Goal: Check status: Check status

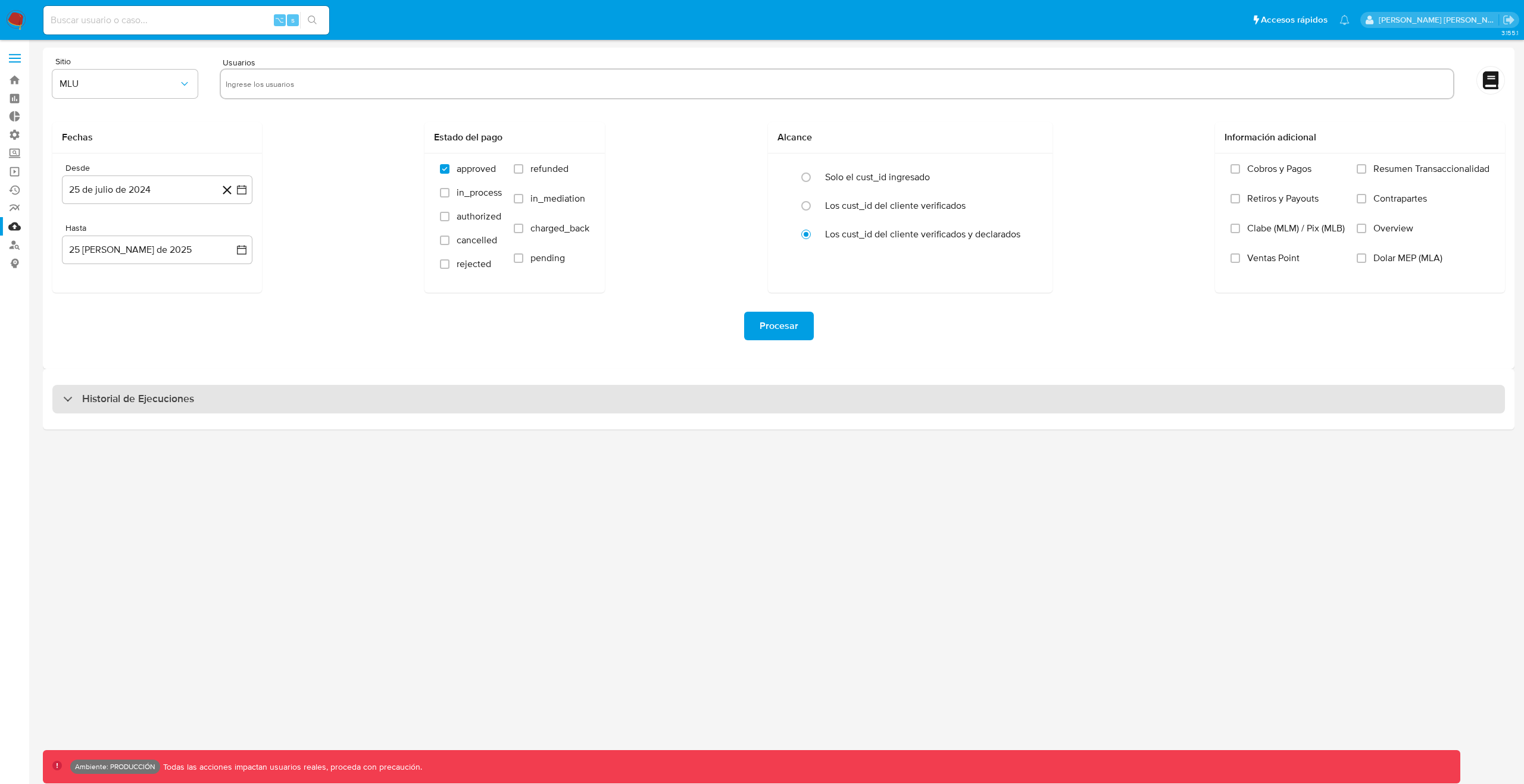
click at [794, 392] on div "Historial de Ejecuciones" at bounding box center [778, 399] width 1452 height 29
select select "10"
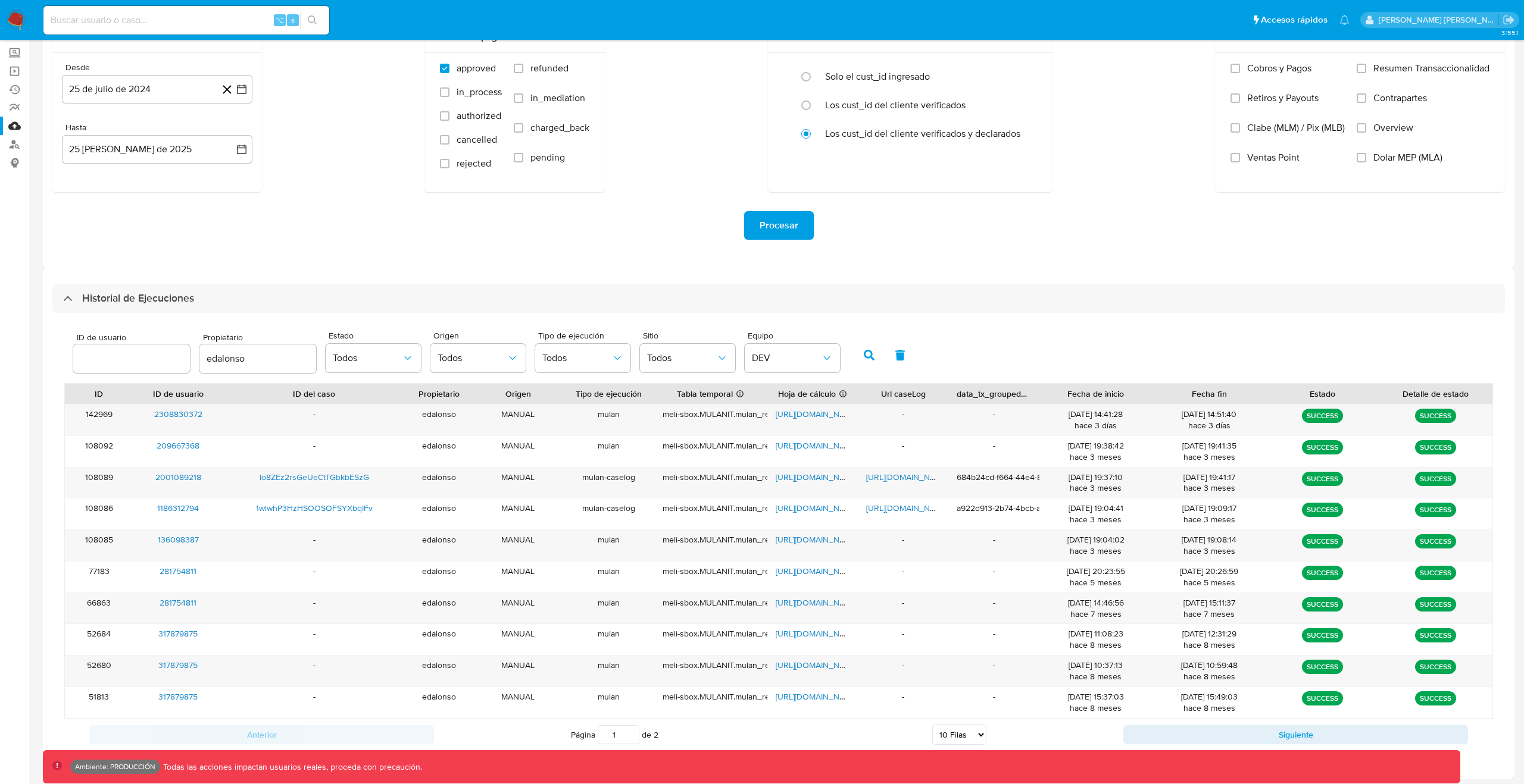
scroll to position [103, 0]
click at [902, 356] on button "button" at bounding box center [900, 353] width 31 height 29
click at [774, 356] on span "DEV" at bounding box center [786, 356] width 69 height 12
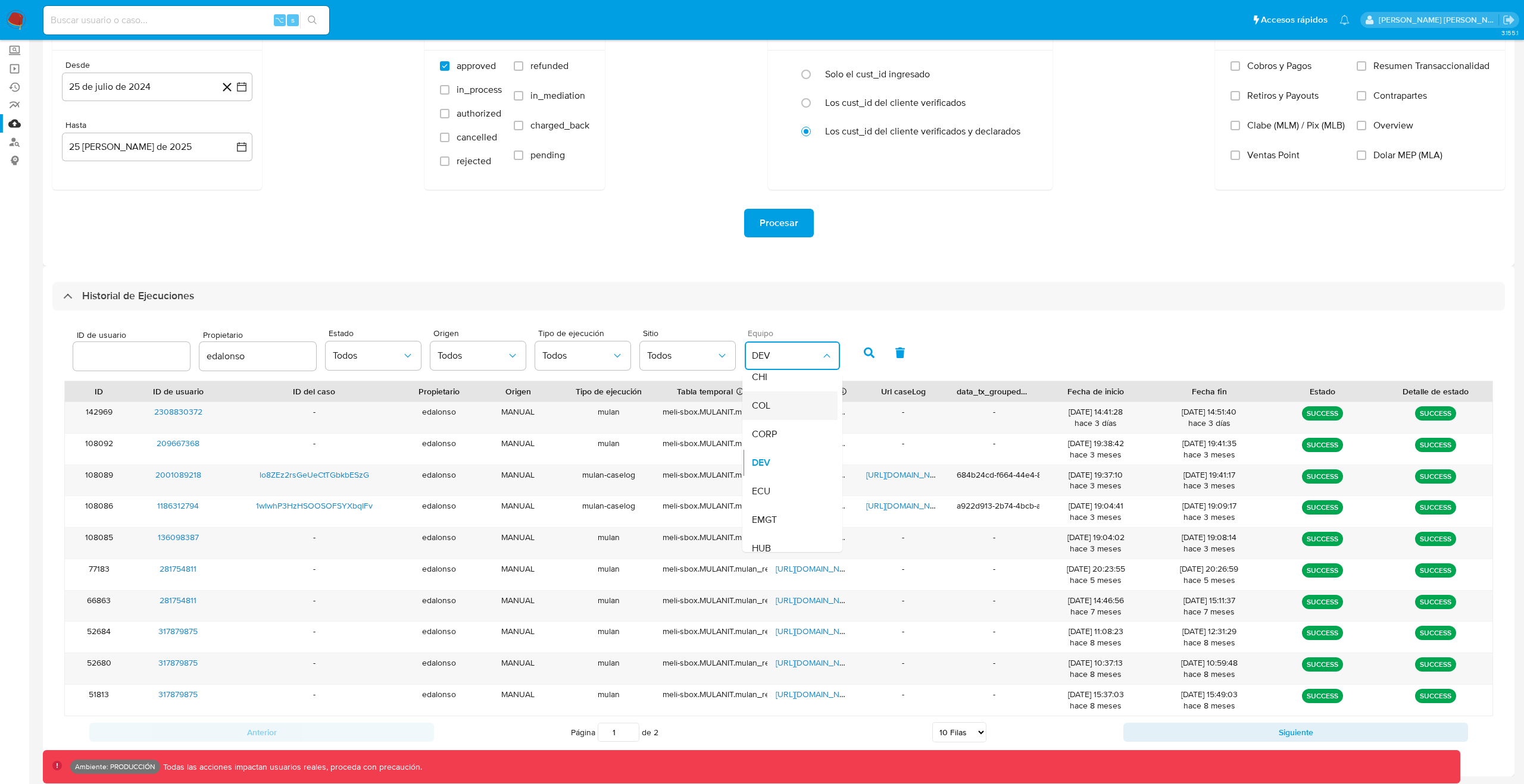
scroll to position [0, 0]
click at [775, 392] on div "Todos" at bounding box center [786, 388] width 69 height 29
click at [261, 354] on input "edalonso" at bounding box center [258, 356] width 117 height 15
click at [863, 351] on icon "button" at bounding box center [869, 353] width 11 height 11
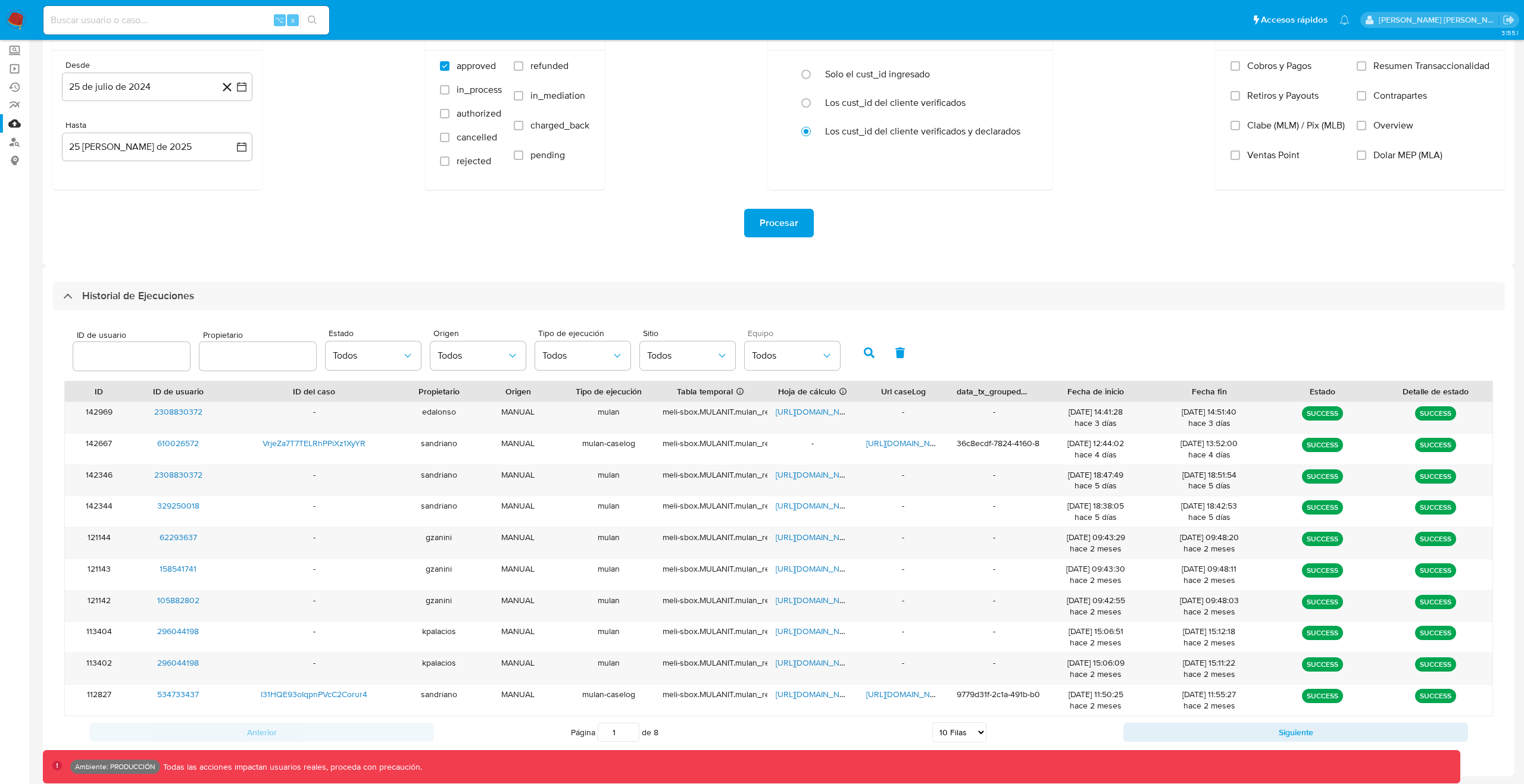
click at [915, 364] on div "ID de usuario Propietario Estado Todos Origen Todos Tipo de ejecución Todos Sit…" at bounding box center [778, 351] width 1429 height 58
click at [903, 354] on button "button" at bounding box center [900, 353] width 31 height 29
type input "edalonso"
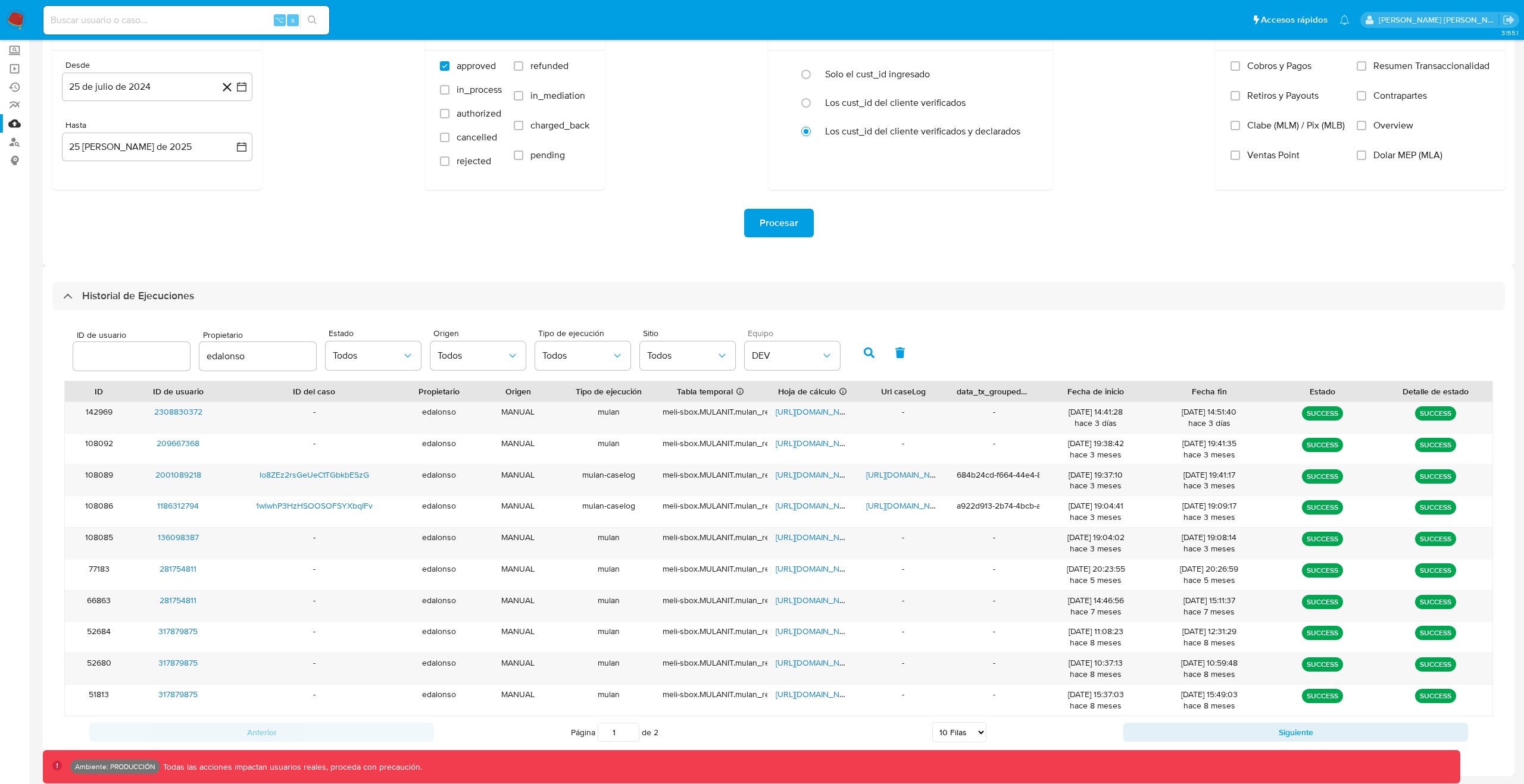
click at [898, 346] on button "button" at bounding box center [900, 353] width 31 height 29
click at [821, 348] on button "DEV" at bounding box center [792, 356] width 95 height 29
drag, startPoint x: 778, startPoint y: 388, endPoint x: 809, endPoint y: 382, distance: 31.6
click at [780, 388] on div "Todos" at bounding box center [786, 388] width 69 height 29
click at [866, 354] on icon "button" at bounding box center [869, 353] width 11 height 11
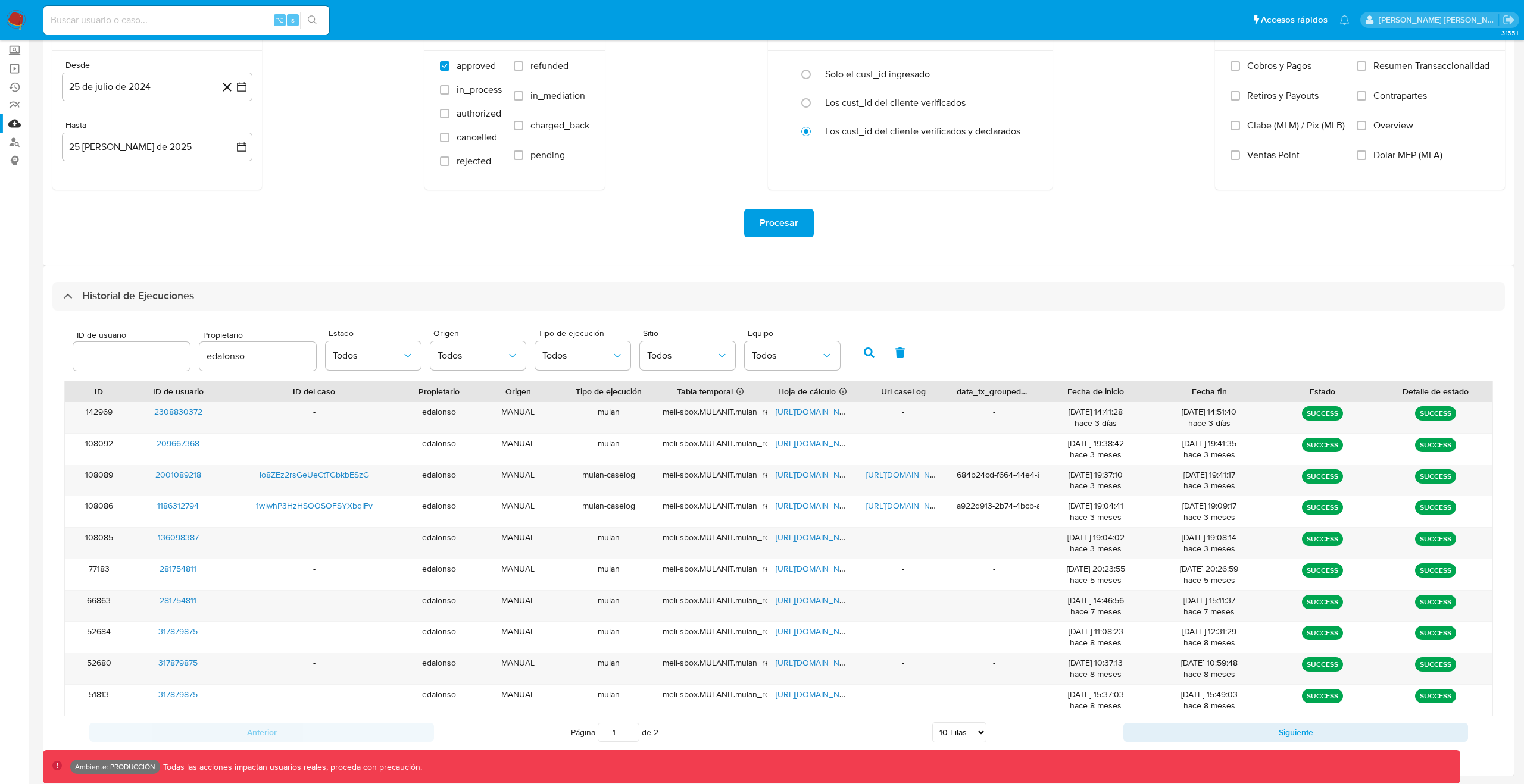
click at [297, 356] on input "edalonso" at bounding box center [258, 356] width 117 height 15
click at [1166, 340] on div "ID de usuario Propietario Estado Todos Origen Todos Tipo de ejecución Todos Sit…" at bounding box center [778, 351] width 1429 height 58
click at [867, 361] on button "button" at bounding box center [869, 353] width 31 height 29
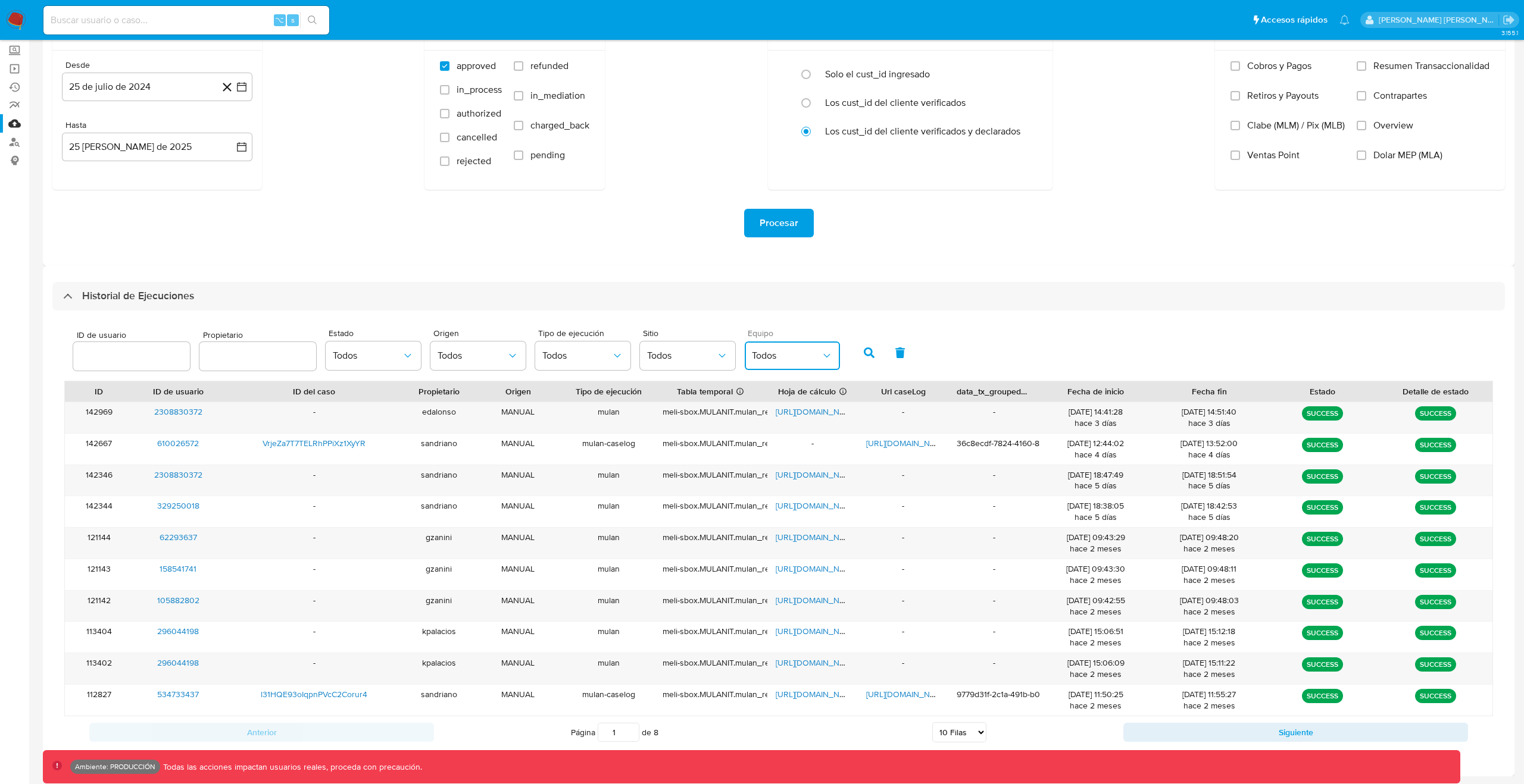
click at [785, 364] on button "Todos" at bounding box center [792, 356] width 95 height 29
click at [771, 414] on div "ARG" at bounding box center [786, 416] width 69 height 29
click at [867, 362] on button "button" at bounding box center [869, 353] width 31 height 29
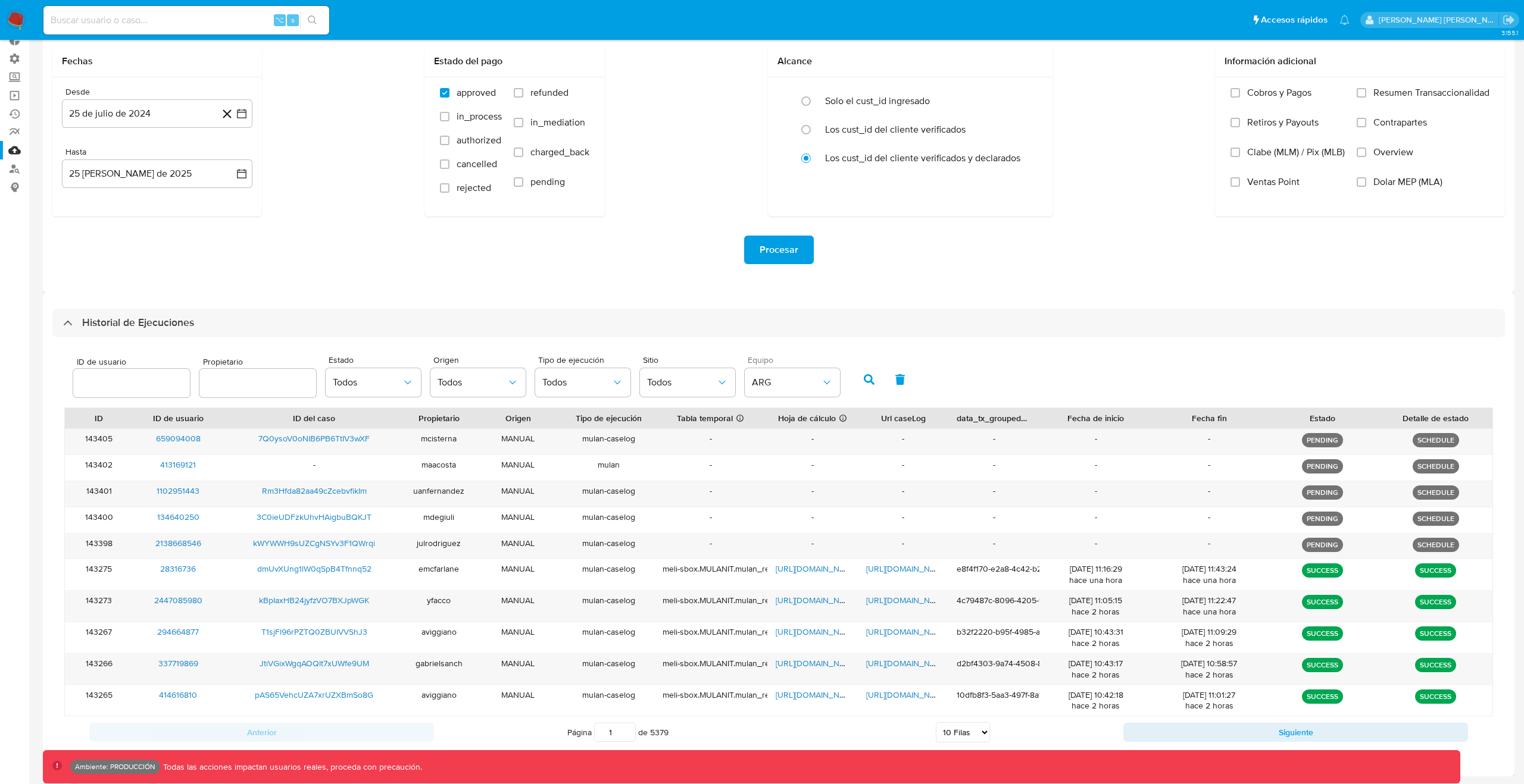
scroll to position [76, 0]
click at [782, 382] on span "ARG" at bounding box center [786, 383] width 69 height 12
click at [785, 382] on span "ARG" at bounding box center [786, 383] width 69 height 12
click at [779, 408] on div "Todos" at bounding box center [786, 414] width 69 height 29
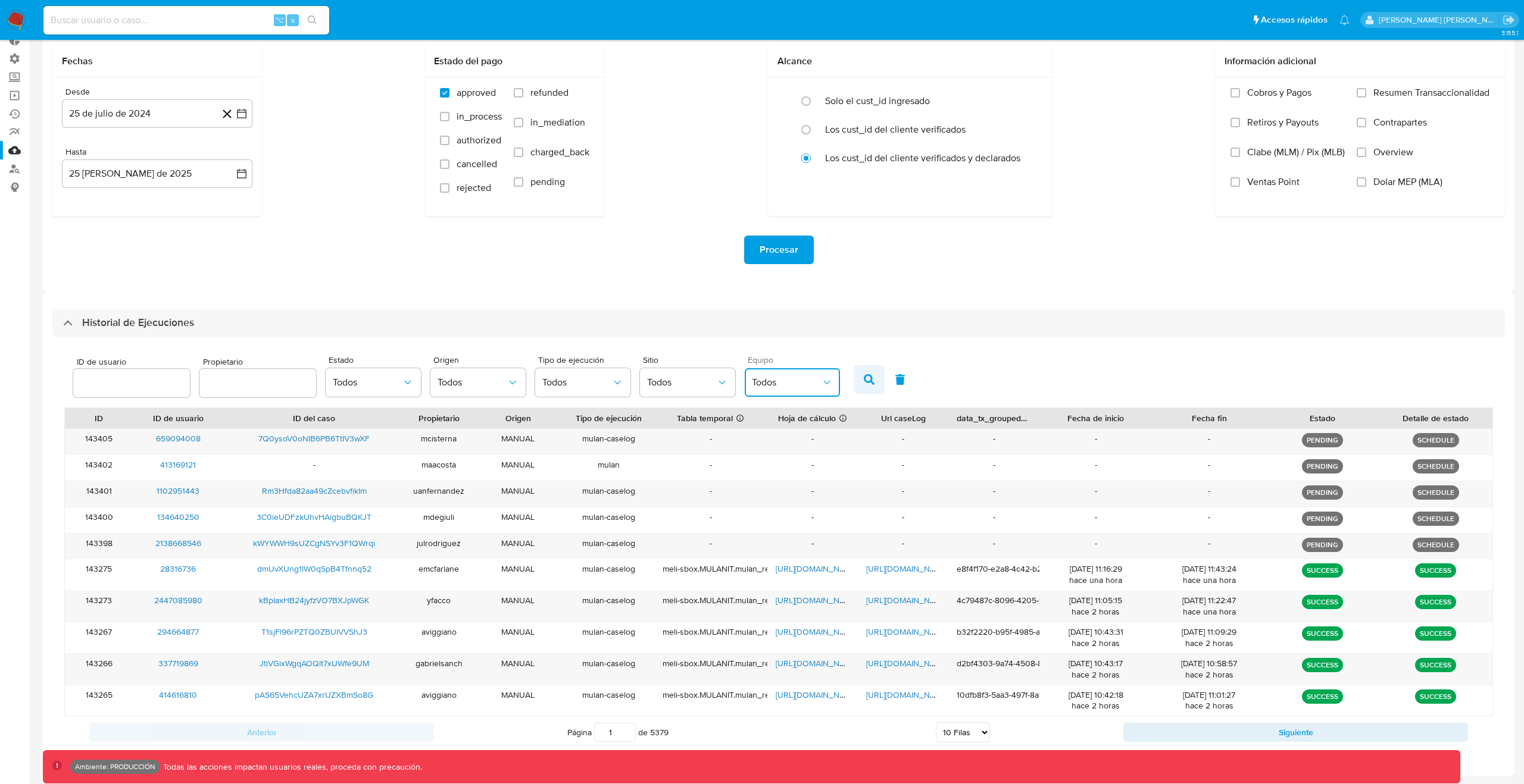
click at [853, 383] on button "button" at bounding box center [869, 380] width 31 height 29
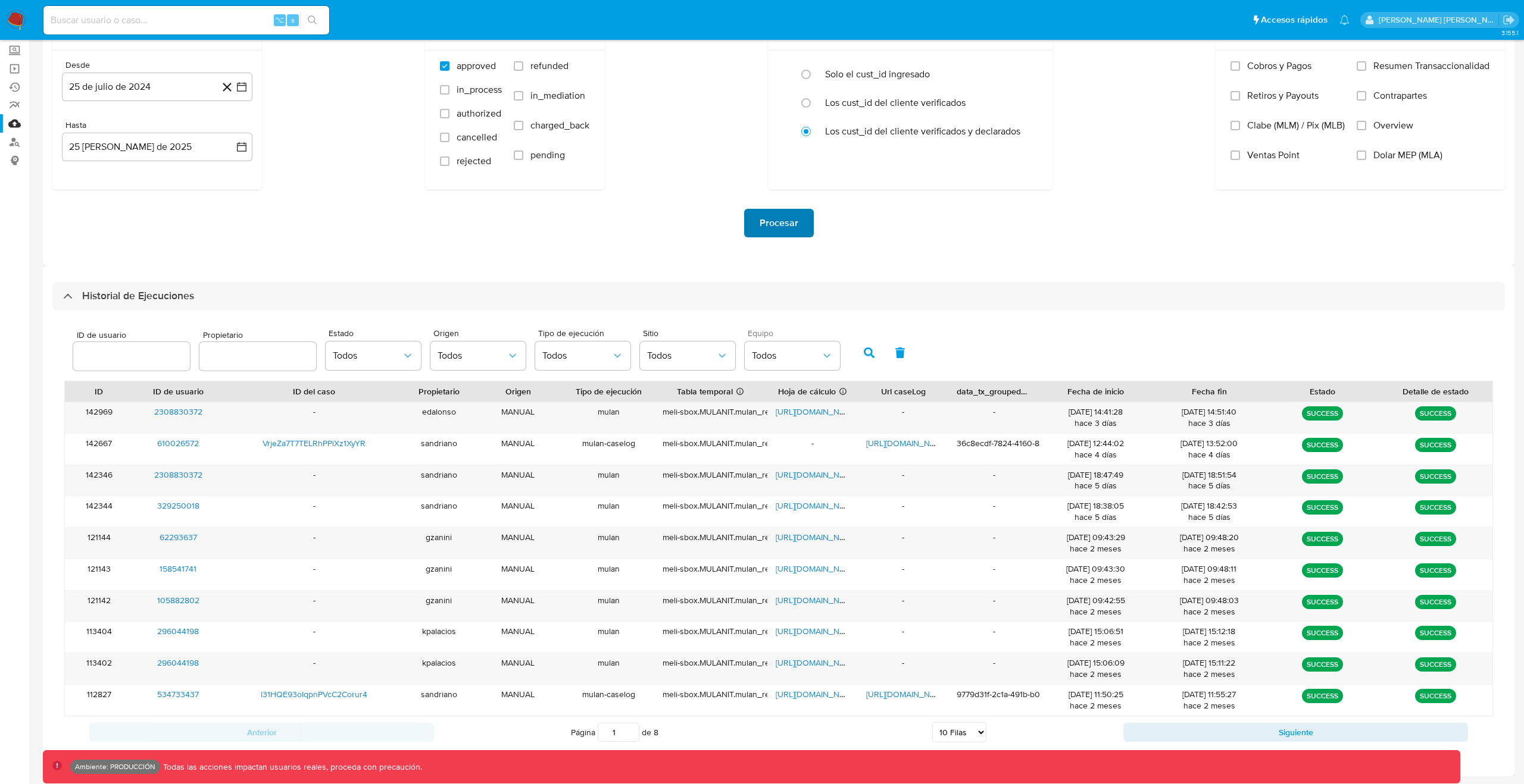
scroll to position [0, 0]
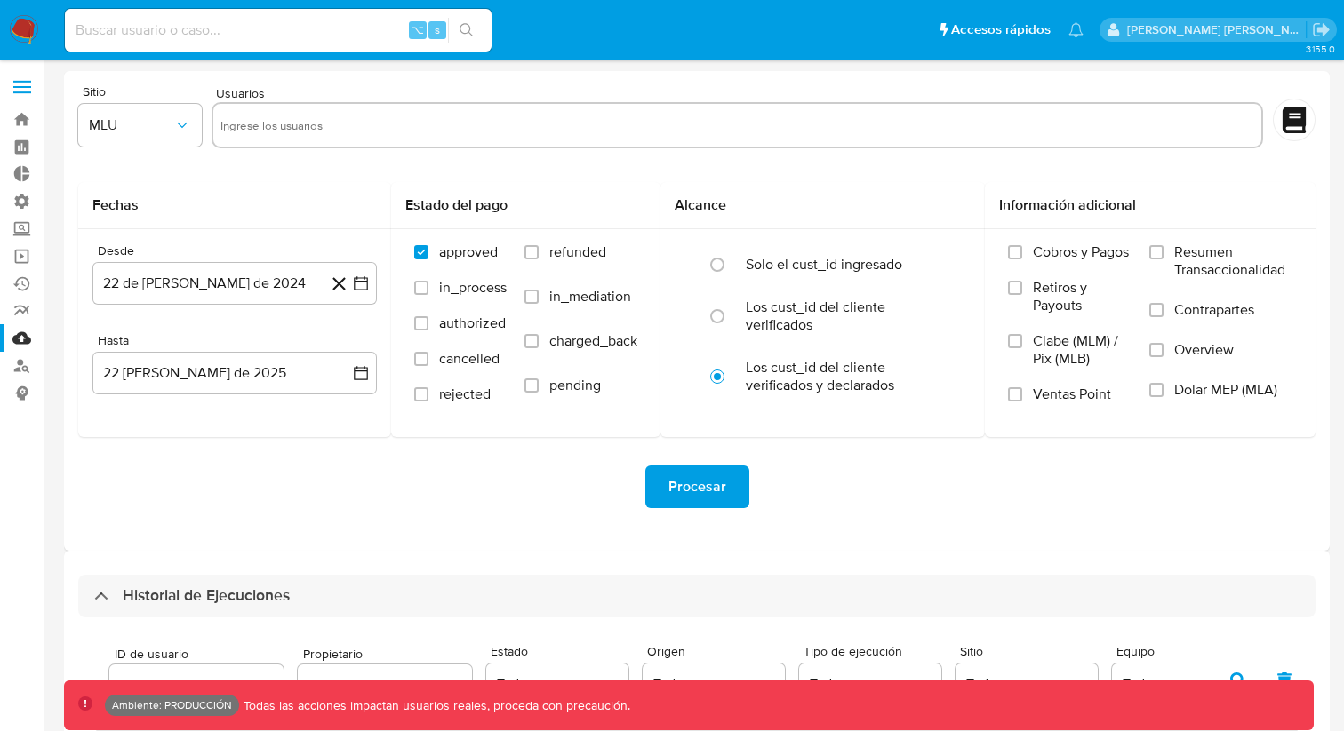
select select "10"
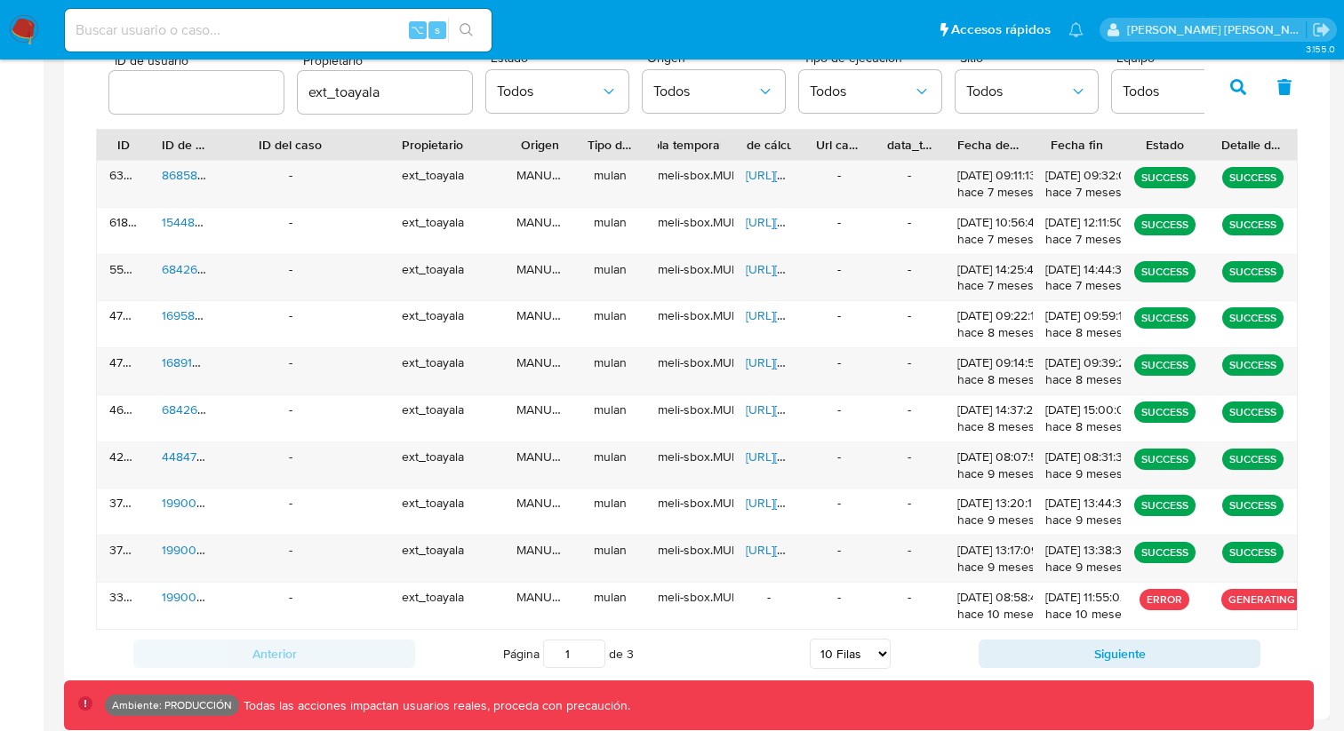
click at [1239, 95] on button "button" at bounding box center [1238, 87] width 46 height 43
click at [404, 96] on input "ext_toayala" at bounding box center [385, 92] width 174 height 23
click at [1243, 88] on icon "button" at bounding box center [1238, 87] width 16 height 16
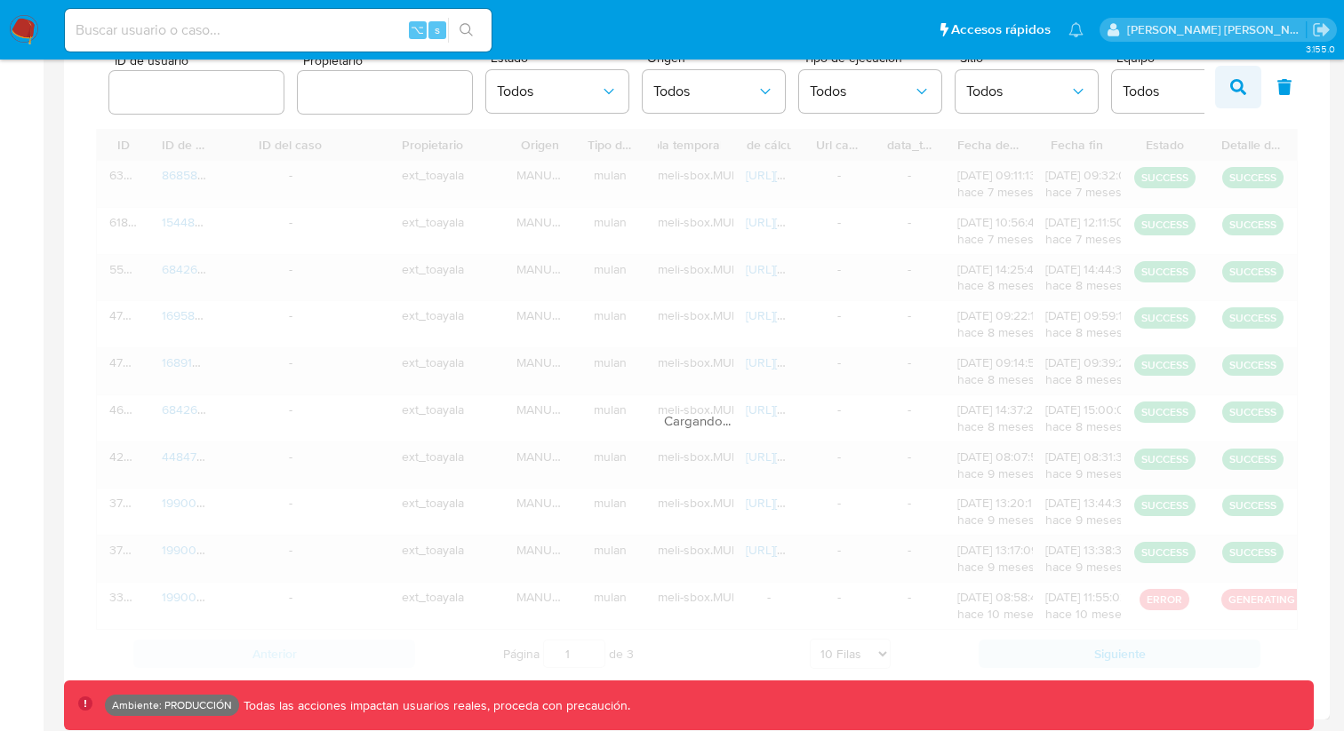
scroll to position [515, 0]
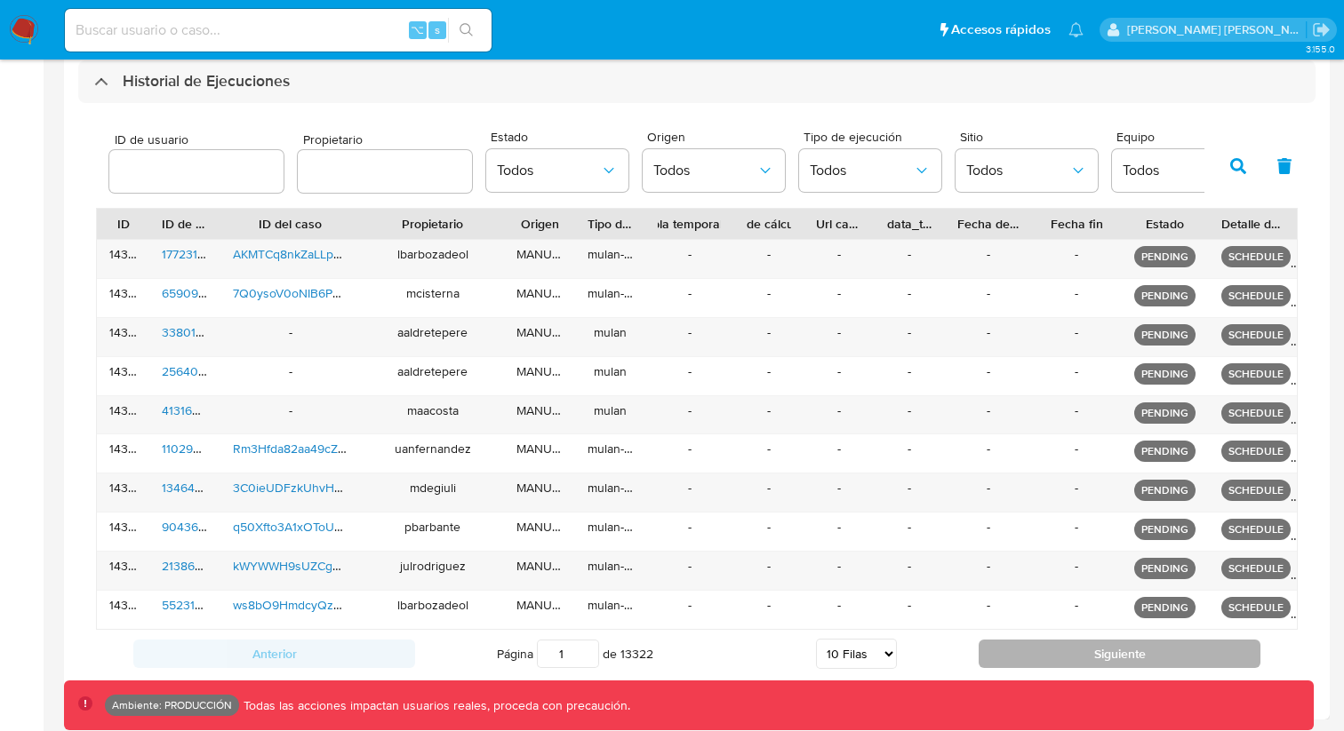
click at [1031, 653] on button "Siguiente" at bounding box center [1119, 654] width 282 height 28
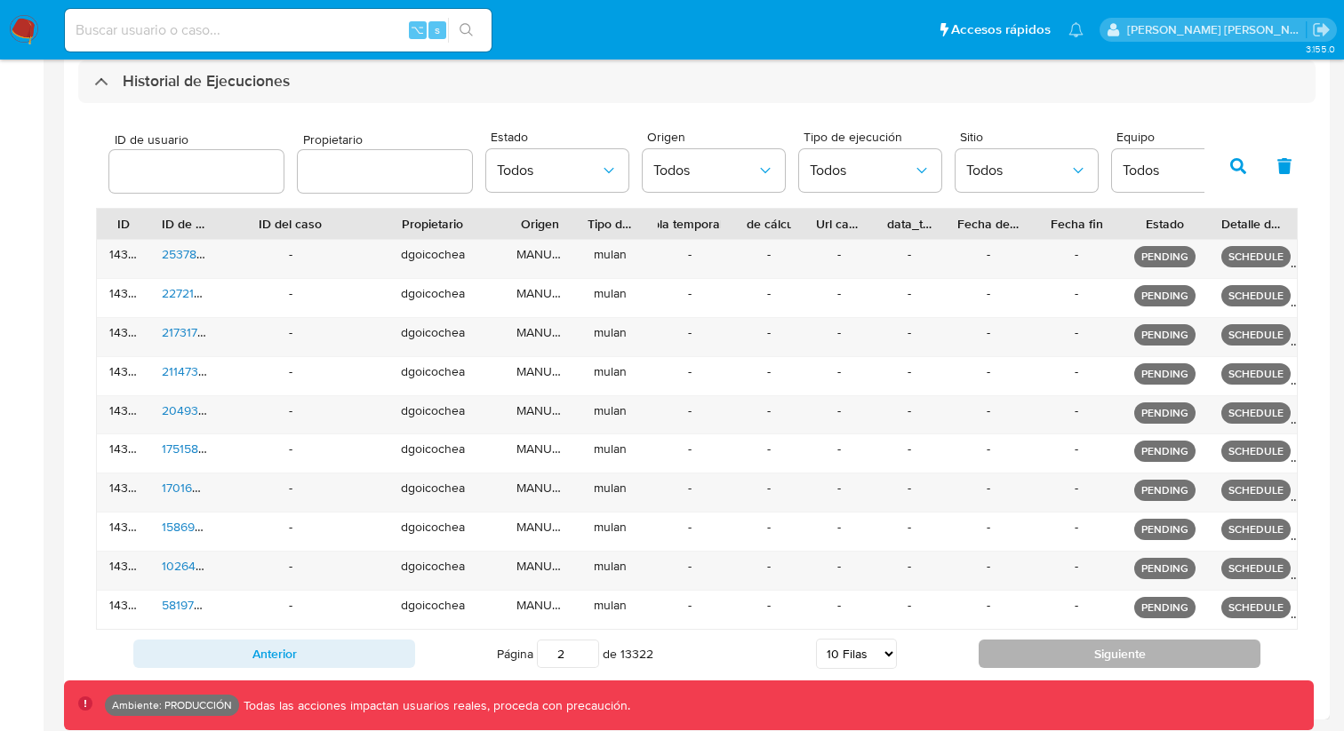
click at [1031, 653] on button "Siguiente" at bounding box center [1119, 654] width 282 height 28
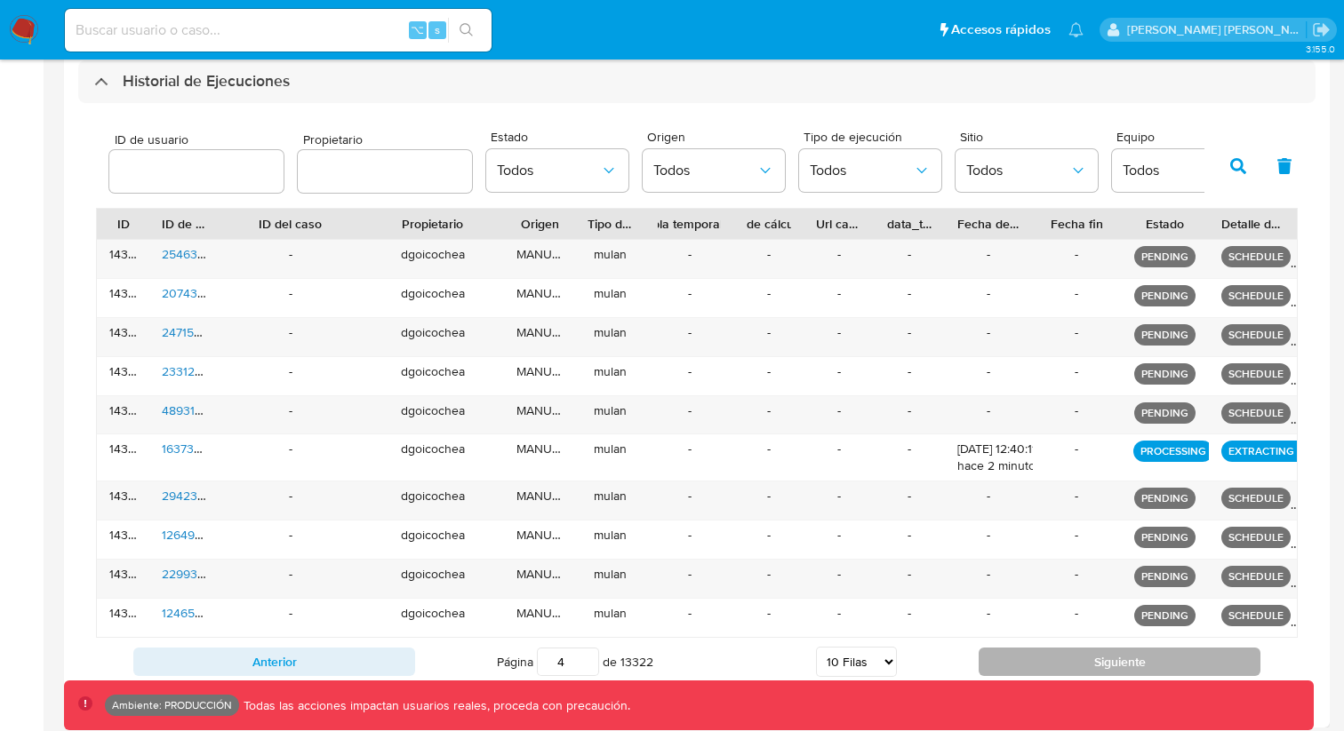
click at [1031, 653] on button "Siguiente" at bounding box center [1119, 662] width 282 height 28
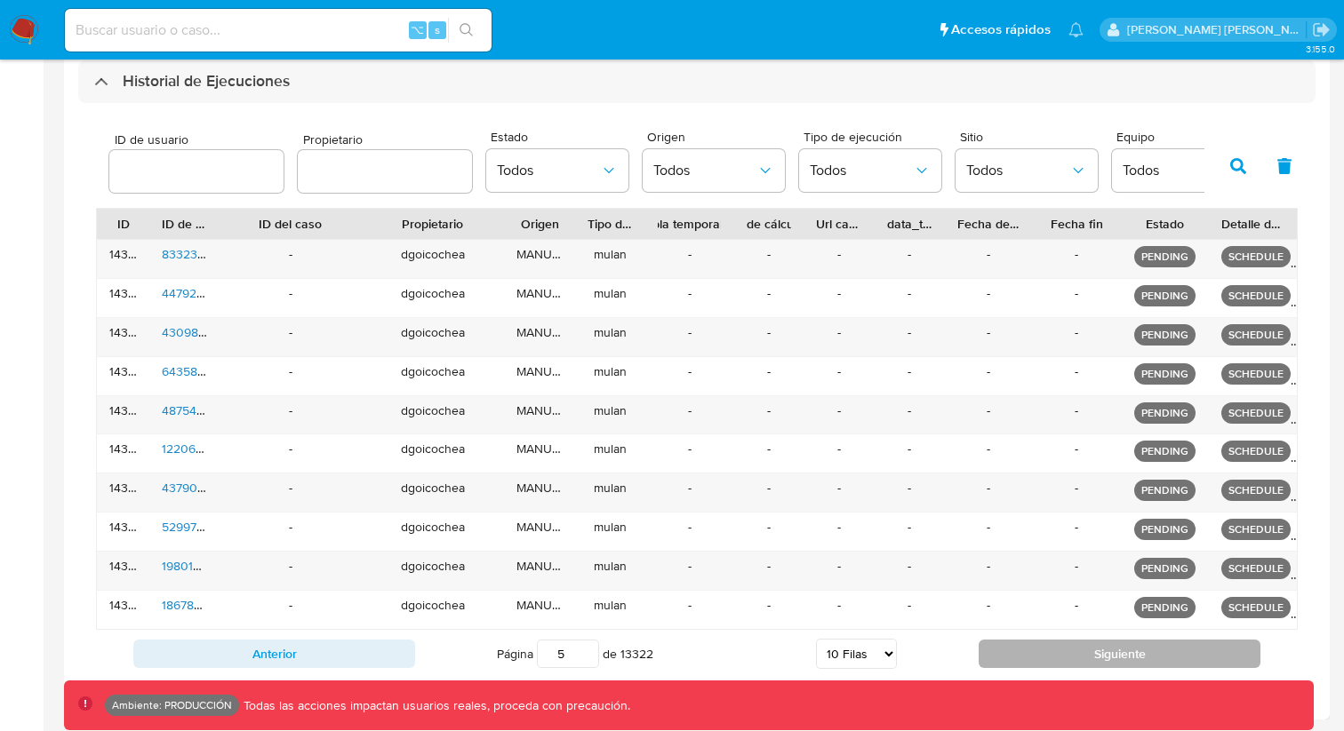
click at [1031, 653] on button "Siguiente" at bounding box center [1119, 654] width 282 height 28
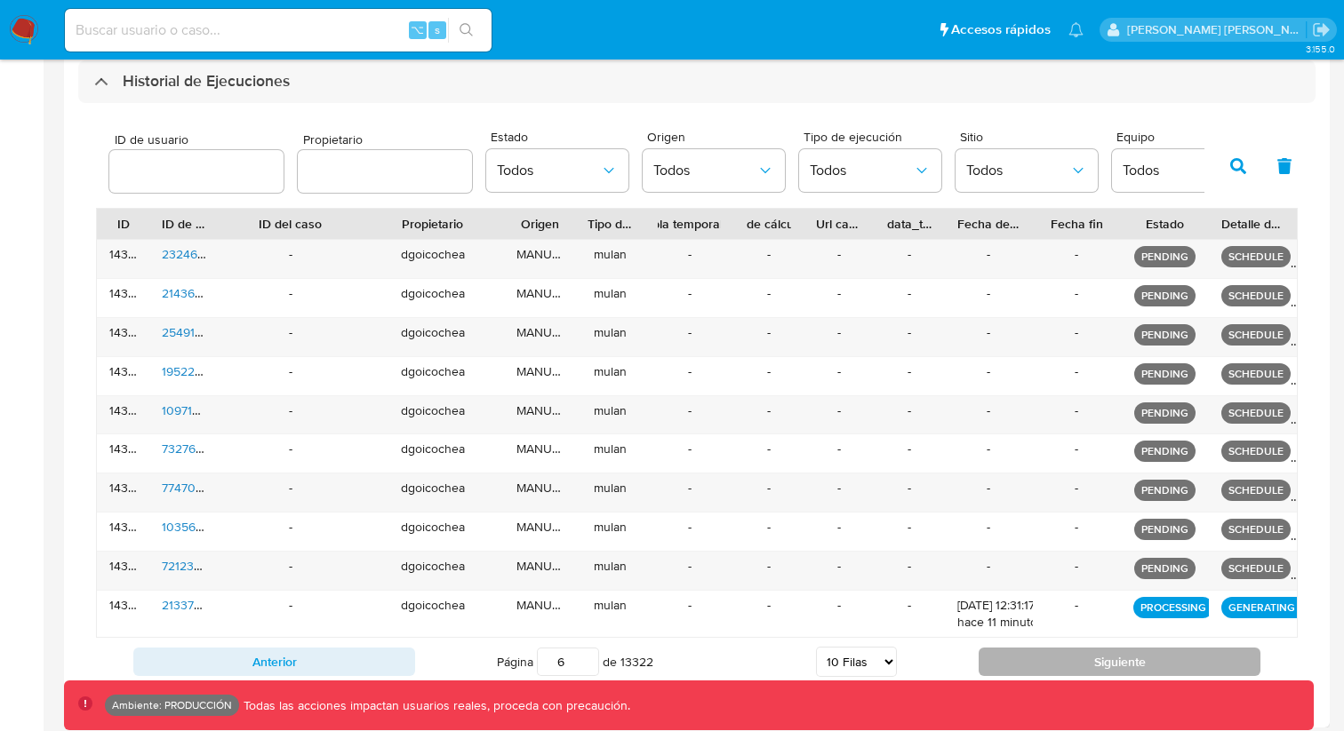
click at [1031, 653] on button "Siguiente" at bounding box center [1119, 662] width 282 height 28
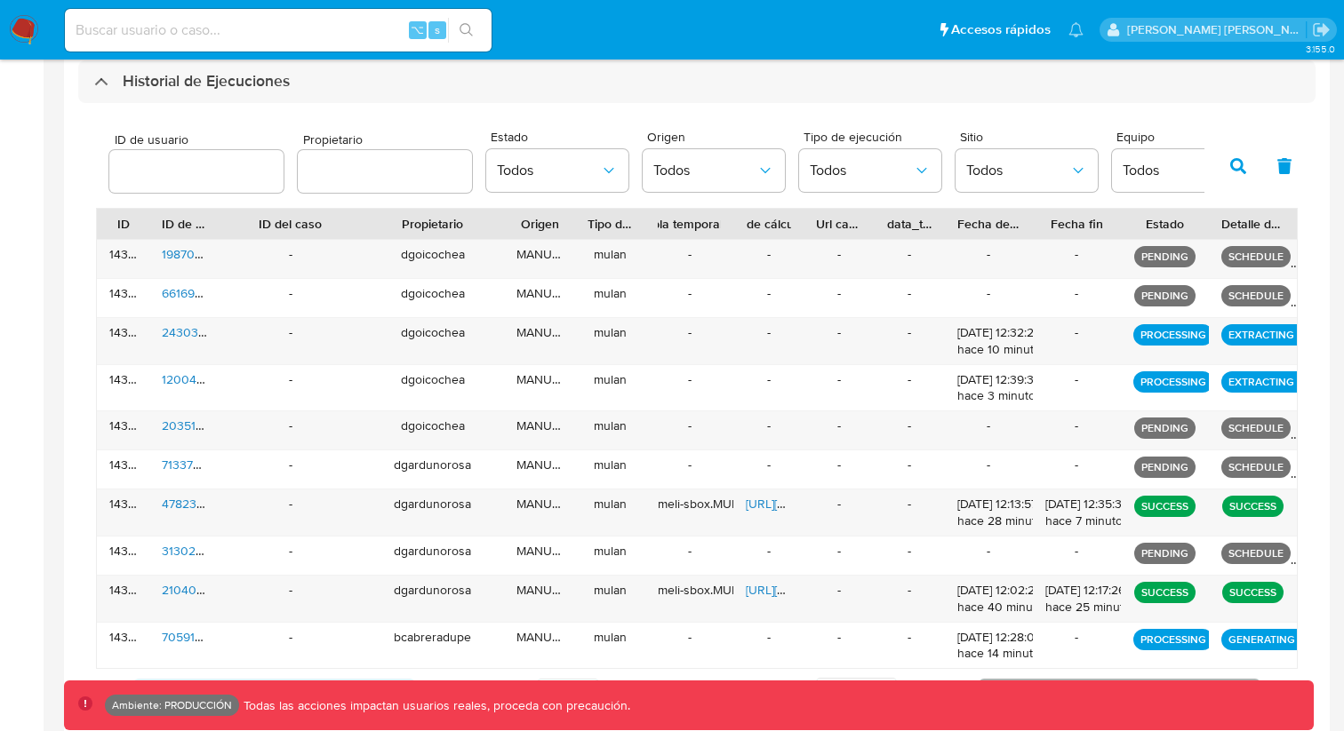
scroll to position [555, 0]
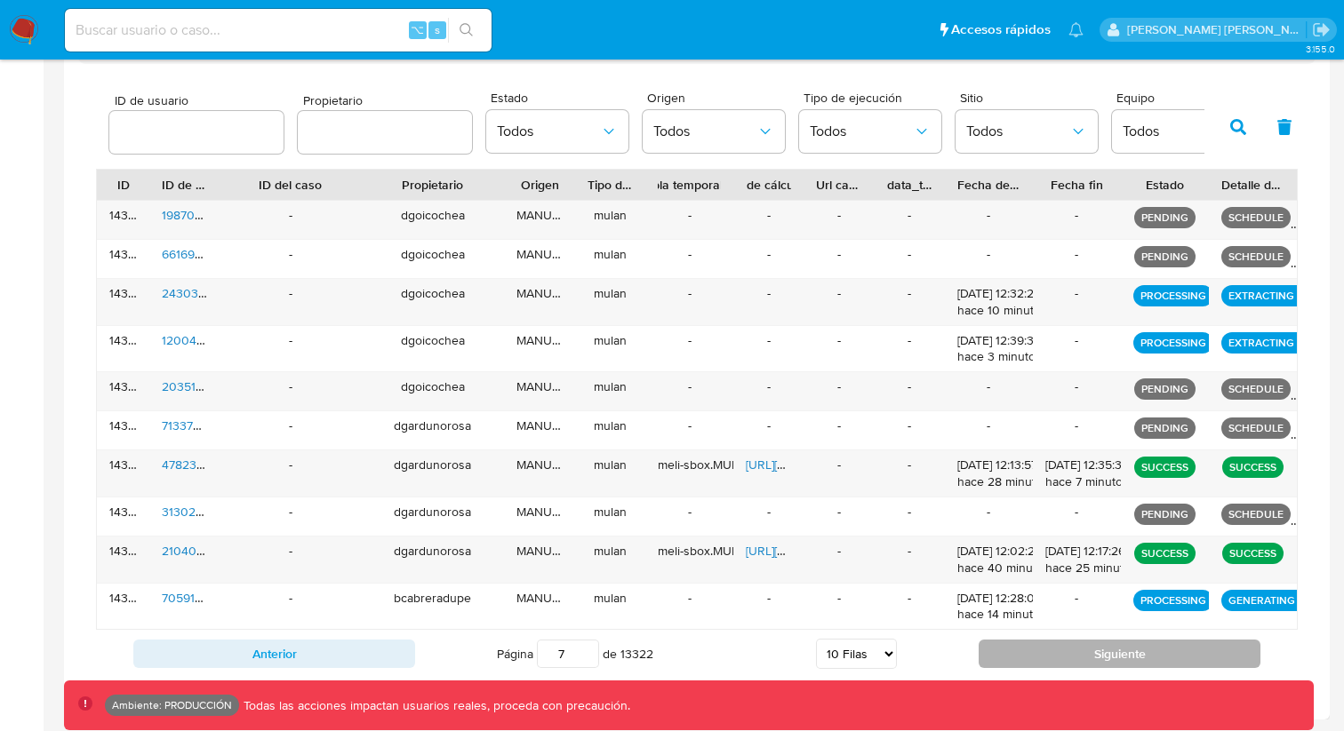
click at [1067, 659] on button "Siguiente" at bounding box center [1119, 654] width 282 height 28
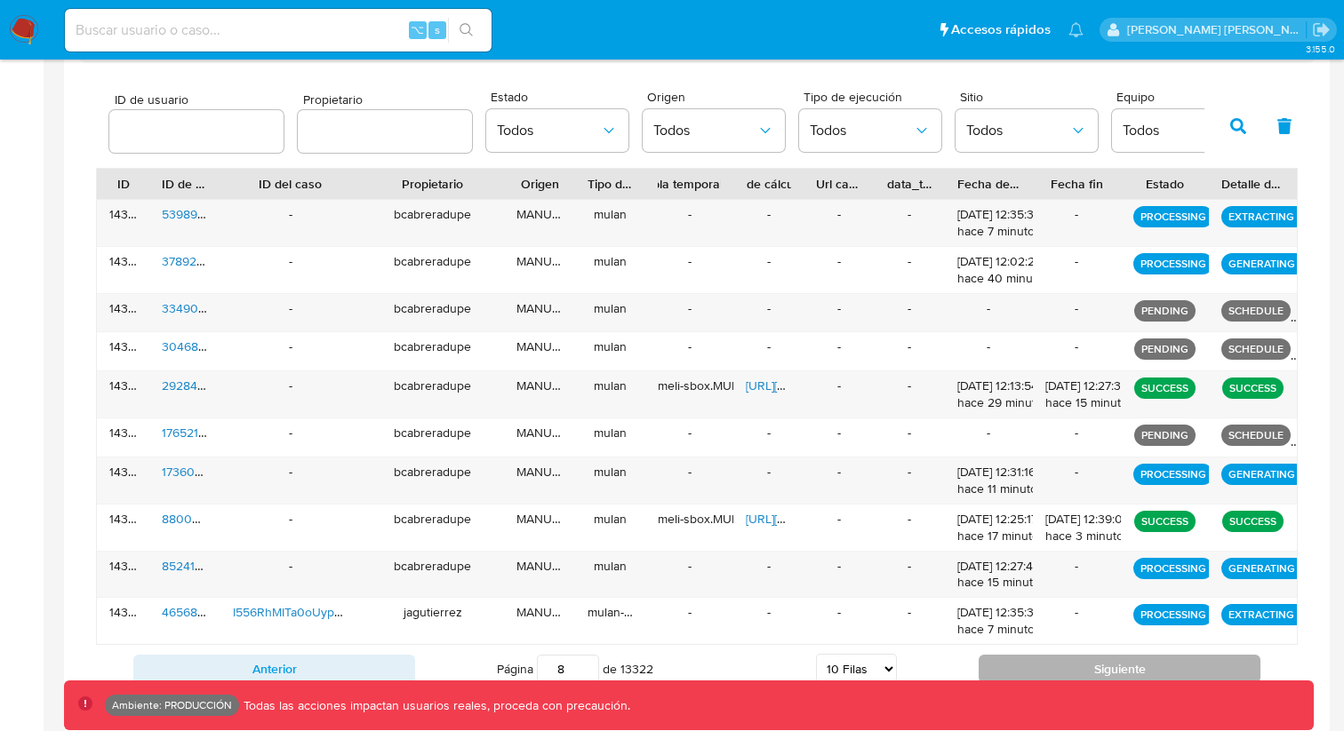
click at [1067, 659] on button "Siguiente" at bounding box center [1119, 669] width 282 height 28
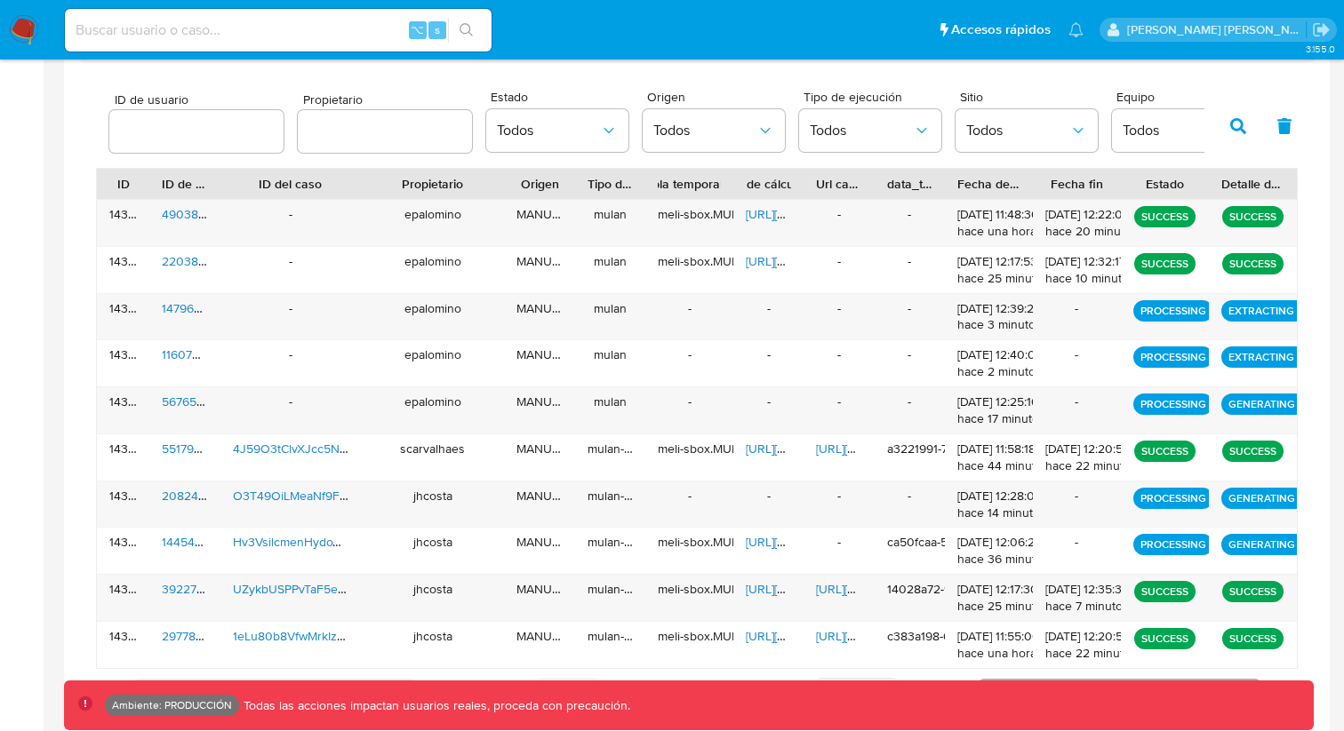
click at [1067, 659] on div "[DATE] 12:20:55 hace 22 minutos" at bounding box center [1076, 645] width 63 height 34
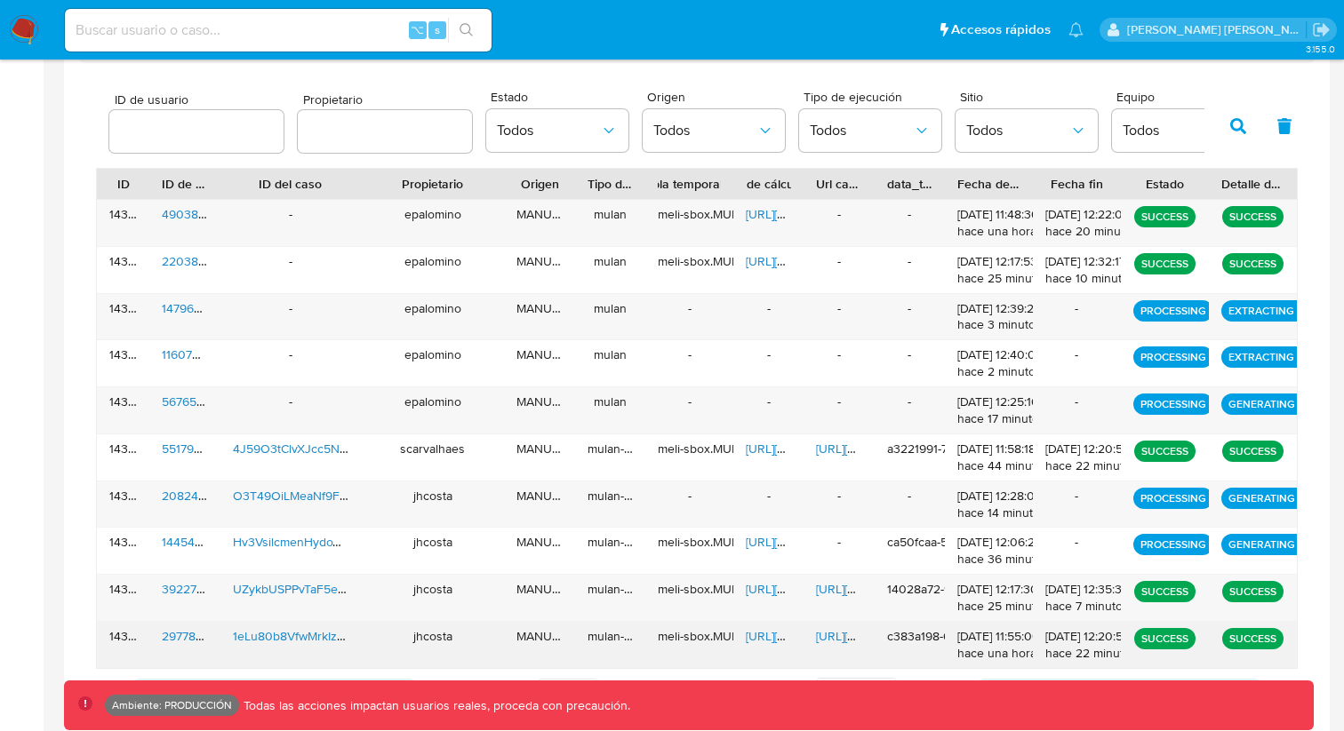
scroll to position [594, 0]
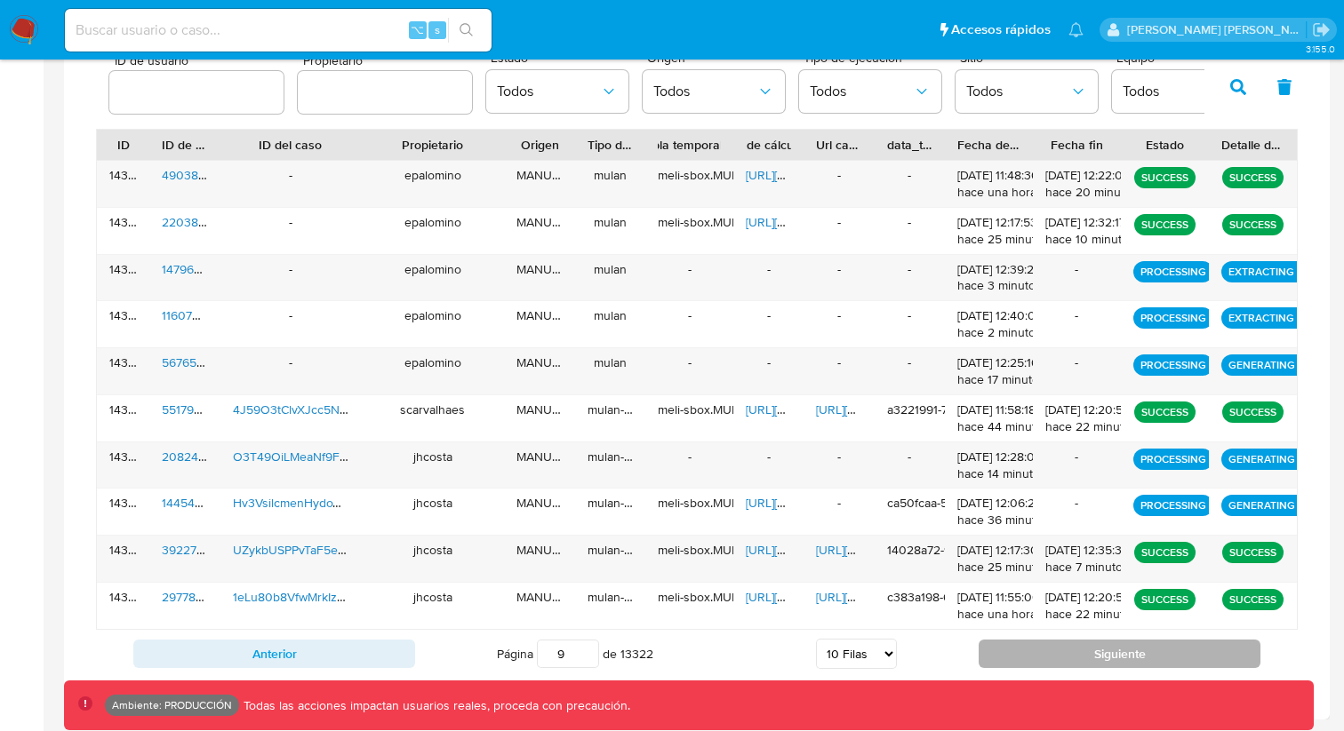
click at [1078, 648] on button "Siguiente" at bounding box center [1119, 654] width 282 height 28
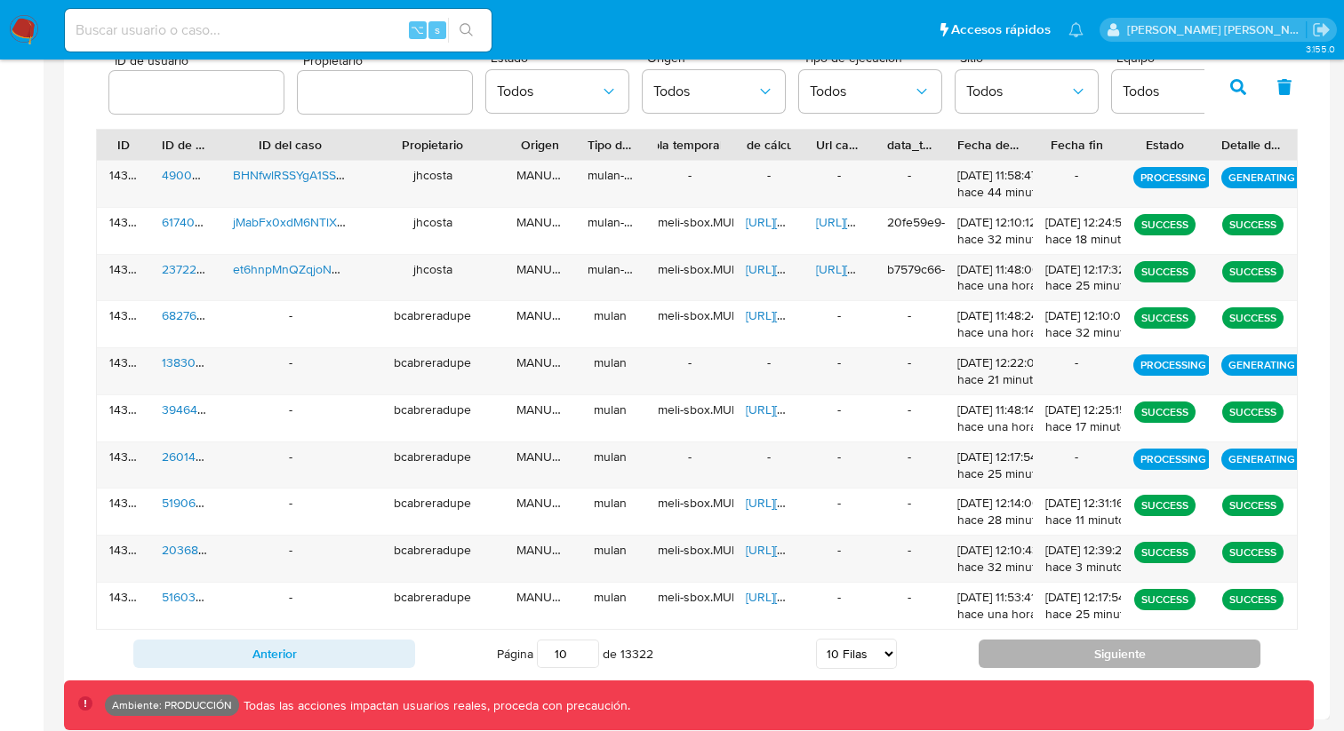
click at [1078, 648] on button "Siguiente" at bounding box center [1119, 654] width 282 height 28
